Goal: Check status: Check status

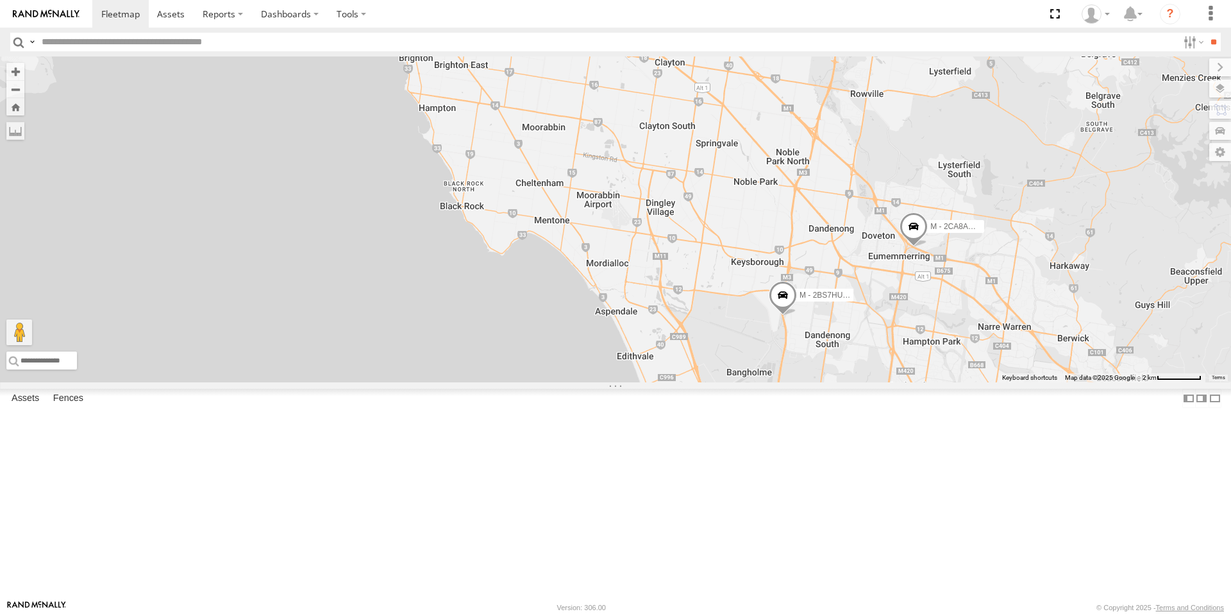
click at [797, 316] on span at bounding box center [783, 298] width 28 height 35
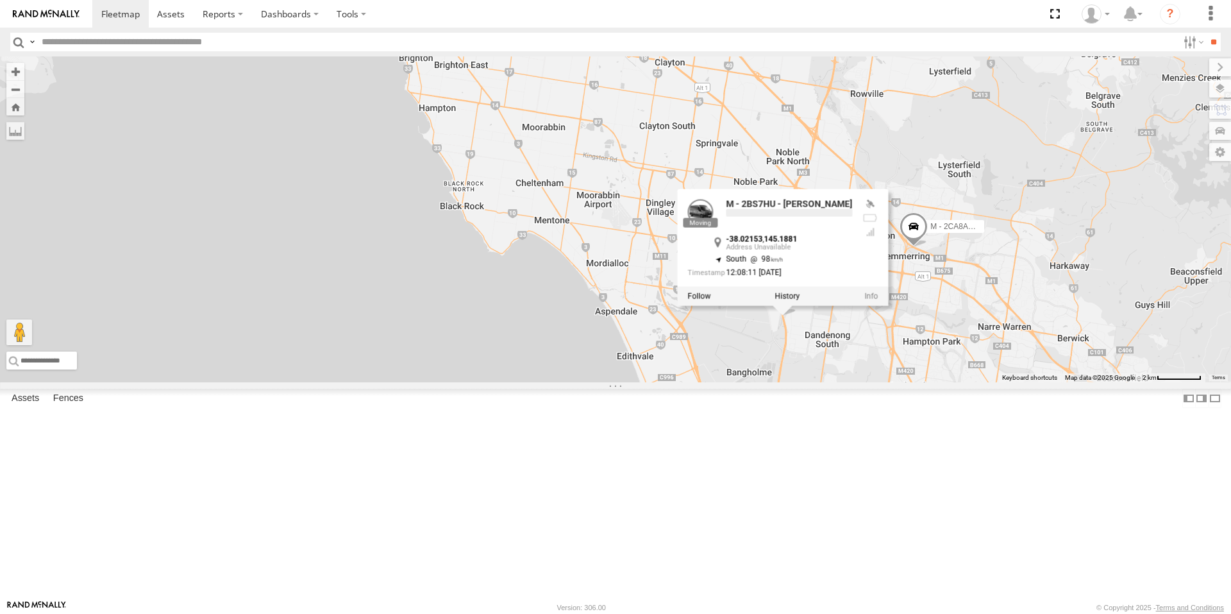
click at [1116, 382] on div "B - DG93WL - [PERSON_NAME] M - EVN23K - [PERSON_NAME] M - YHD61W - [PERSON_NAME…" at bounding box center [615, 219] width 1231 height 326
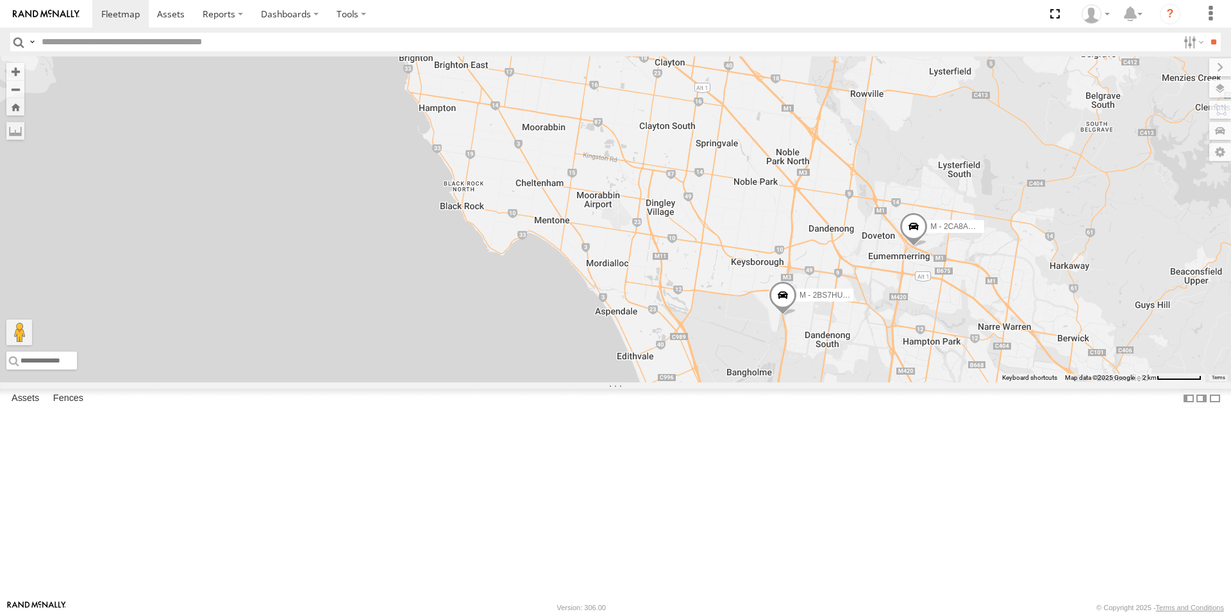
click at [1035, 231] on span "M - 2CA8AO - Yehya Abou-Eid" at bounding box center [982, 226] width 105 height 9
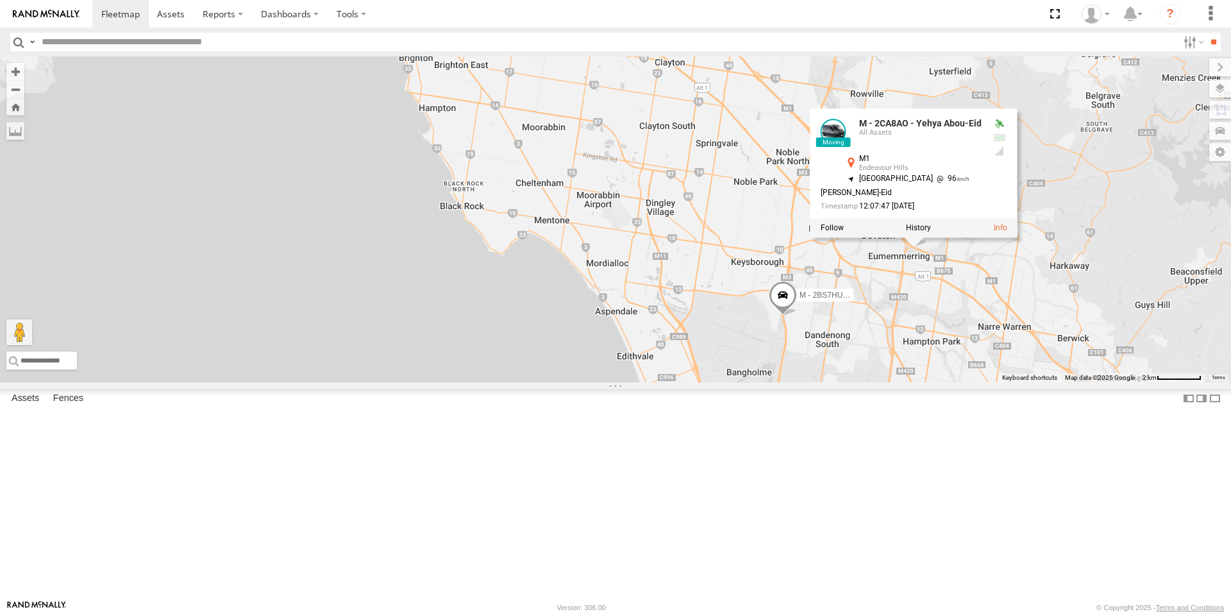
click at [1085, 364] on div "B - DG93WL - [PERSON_NAME] M - EVN23K - [PERSON_NAME] M - YHD61W - [PERSON_NAME…" at bounding box center [615, 219] width 1231 height 326
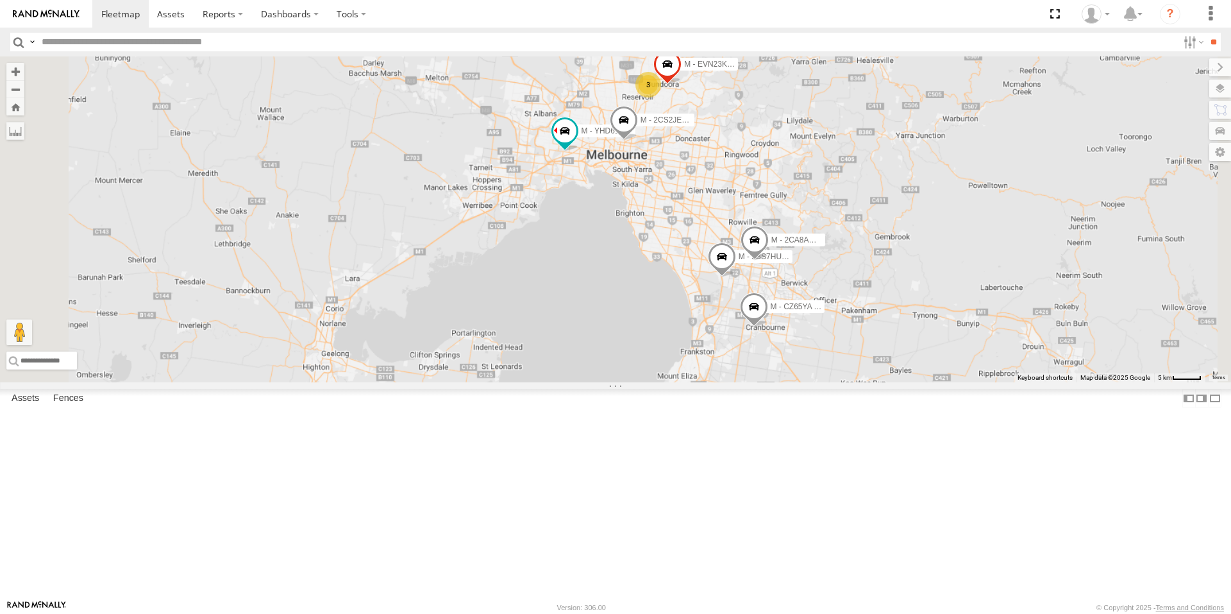
drag, startPoint x: 712, startPoint y: 257, endPoint x: 780, endPoint y: 362, distance: 125.4
click at [780, 362] on div "B - DG93WL - [PERSON_NAME] M - EVN23K - [PERSON_NAME] M - YHD61W - [PERSON_NAME…" at bounding box center [615, 219] width 1231 height 326
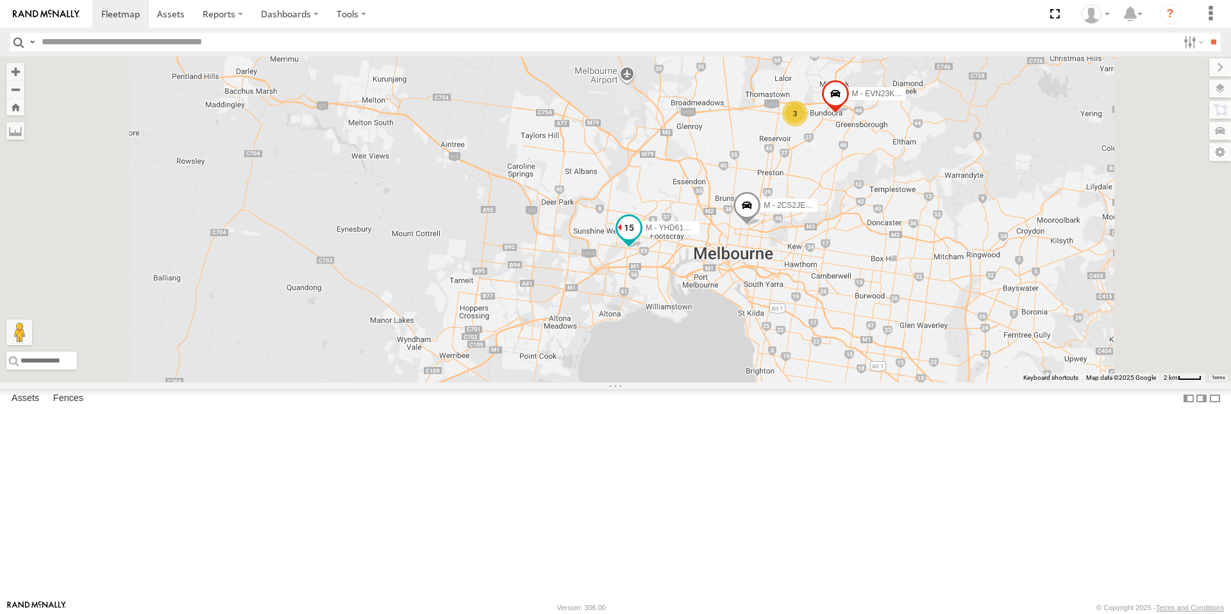
click at [641, 239] on span at bounding box center [629, 227] width 23 height 23
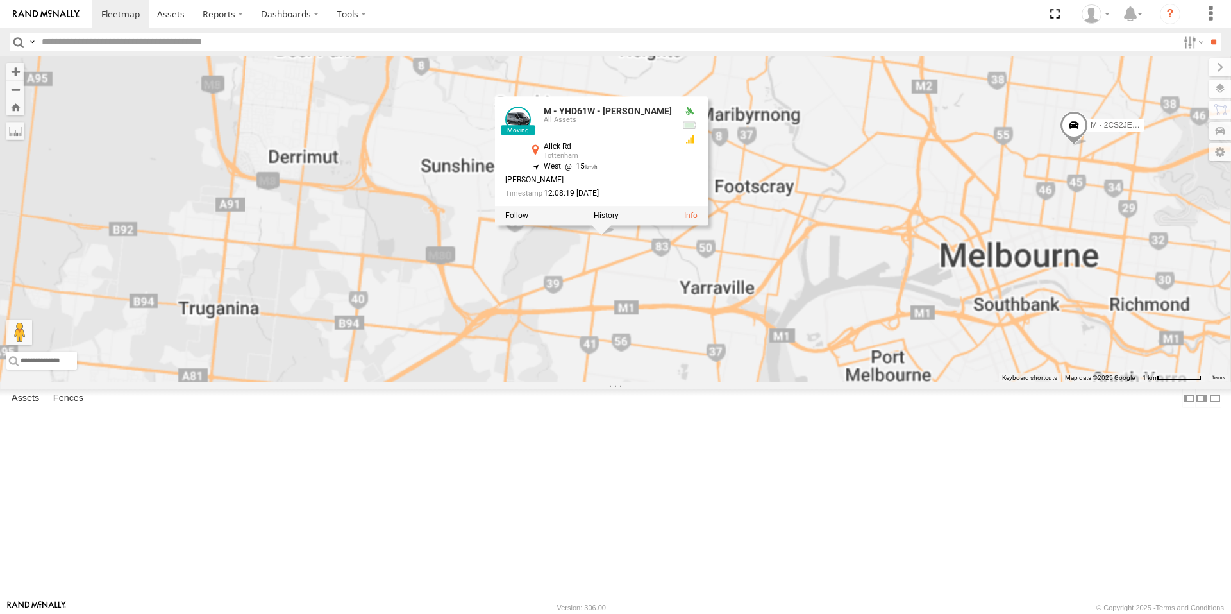
click at [804, 382] on div "B - DG93WL - [PERSON_NAME] M - EVN23K - [PERSON_NAME] M - YHD61W - [PERSON_NAME…" at bounding box center [615, 219] width 1231 height 326
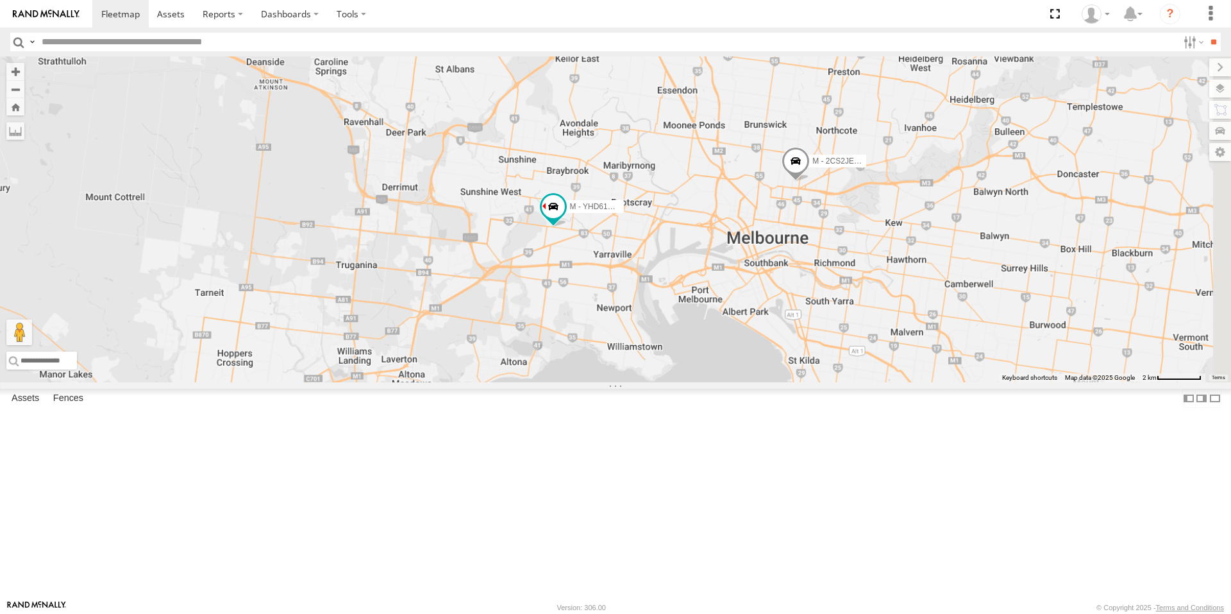
drag, startPoint x: 1111, startPoint y: 327, endPoint x: 895, endPoint y: 327, distance: 216.8
click at [886, 334] on div "B - DG93WL - [PERSON_NAME] M - EVN23K - [PERSON_NAME] M - YHD61W - [PERSON_NAME…" at bounding box center [615, 219] width 1231 height 326
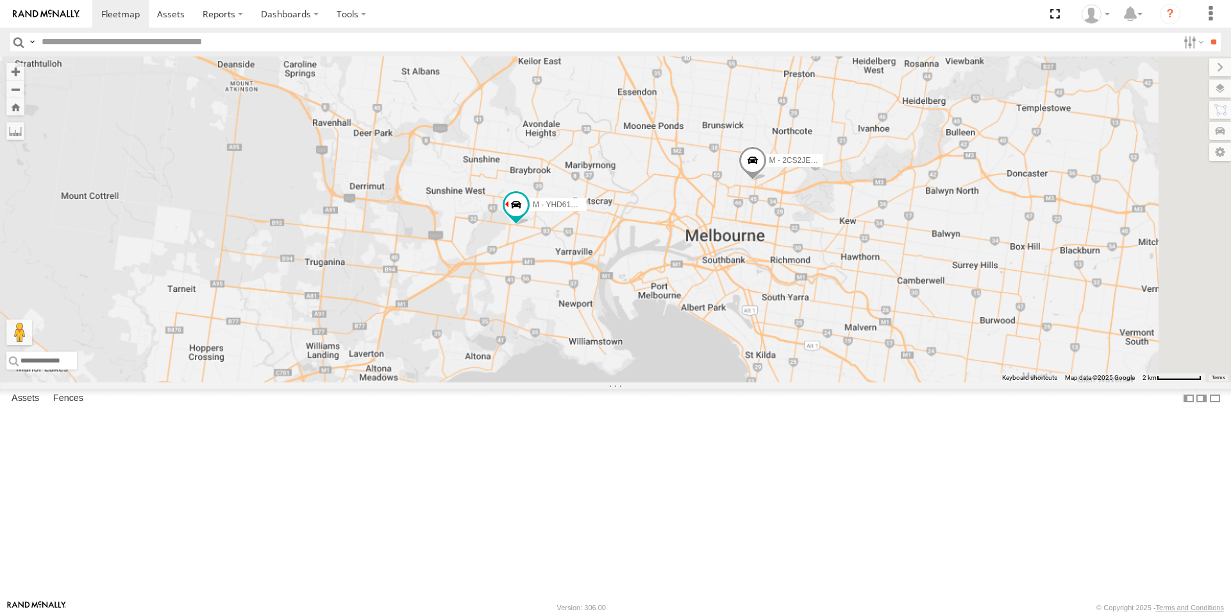
click at [767, 181] on span at bounding box center [753, 163] width 28 height 35
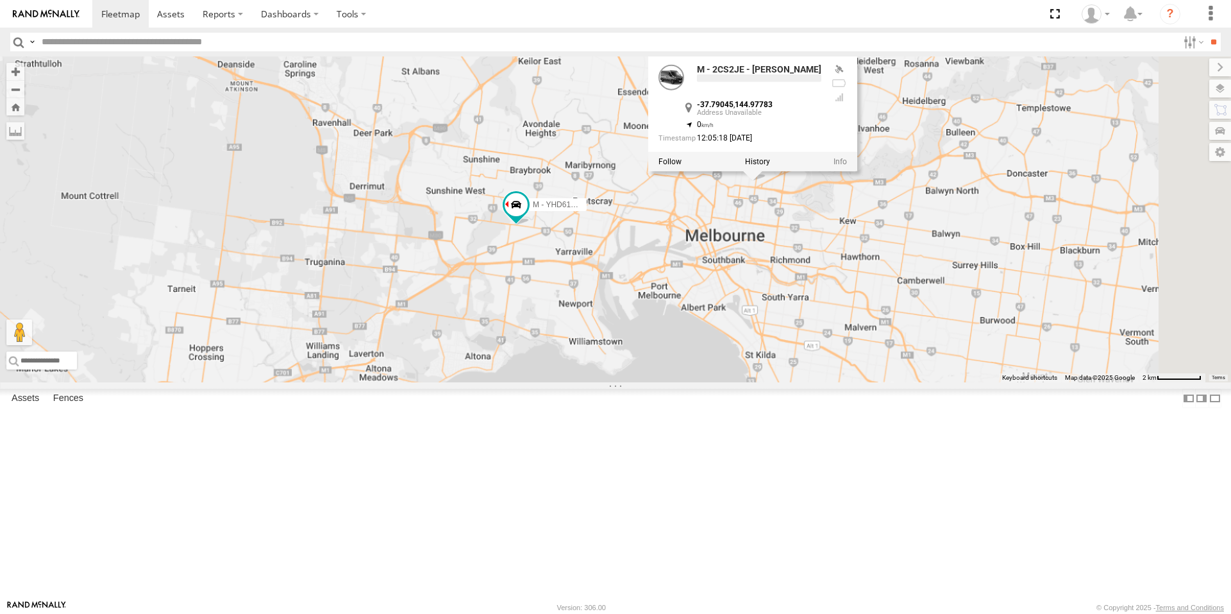
click at [946, 348] on div "B - DG93WL - [PERSON_NAME] M - EVN23K - [PERSON_NAME] M - YHD61W - [PERSON_NAME…" at bounding box center [615, 219] width 1231 height 326
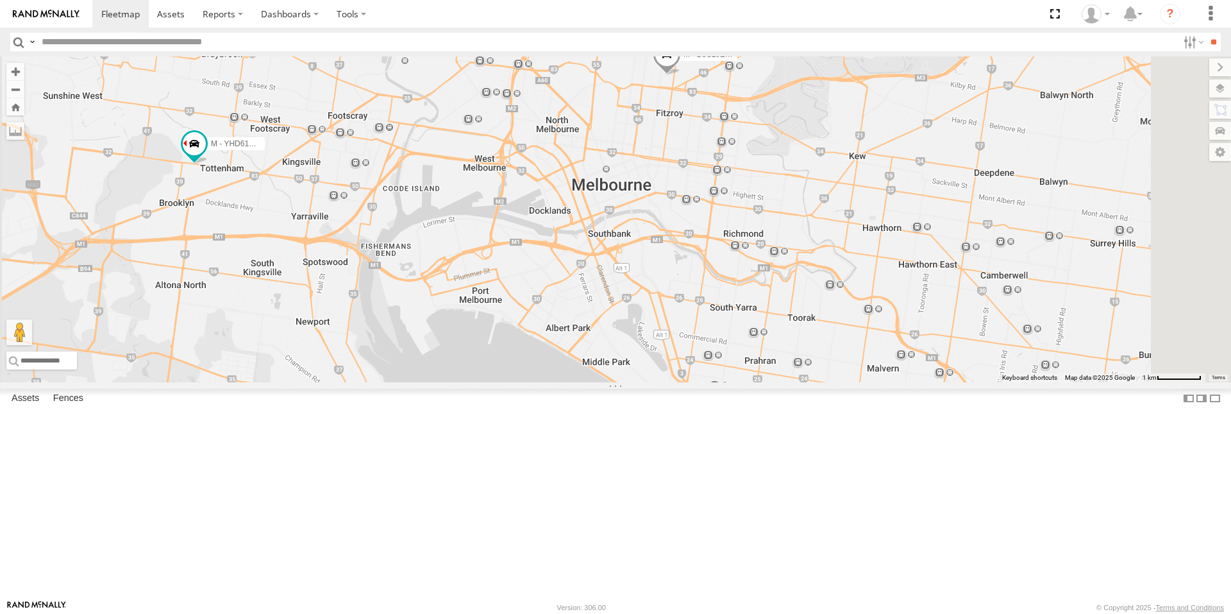
drag, startPoint x: 966, startPoint y: 452, endPoint x: 934, endPoint y: 458, distance: 31.9
click at [934, 382] on div "B - DG93WL - [PERSON_NAME] M - EVN23K - [PERSON_NAME] M - YHD61W - [PERSON_NAME…" at bounding box center [615, 219] width 1231 height 326
